Goal: Check status

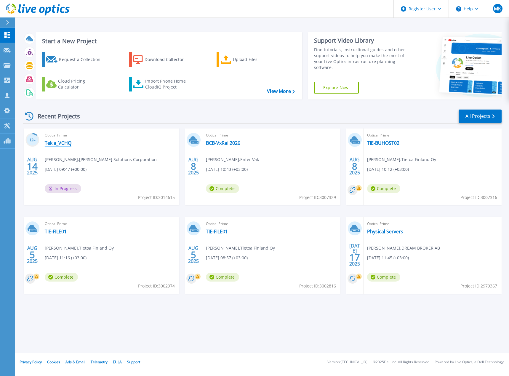
click at [58, 143] on link "Tekla_VCHQ" at bounding box center [58, 143] width 27 height 6
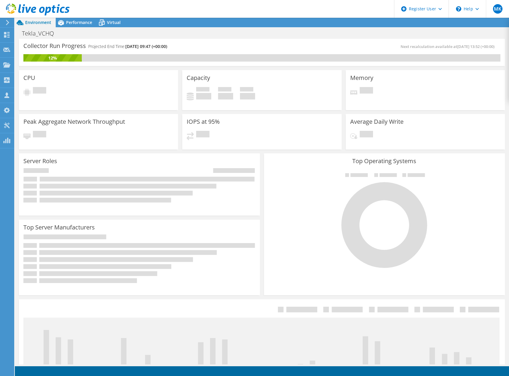
click at [26, 12] on icon at bounding box center [38, 10] width 64 height 12
